Goal: Find specific page/section: Find specific page/section

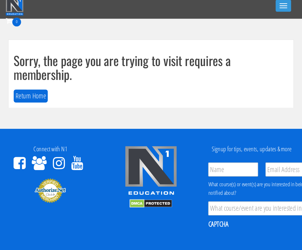
scroll to position [5, 0]
